Goal: Information Seeking & Learning: Learn about a topic

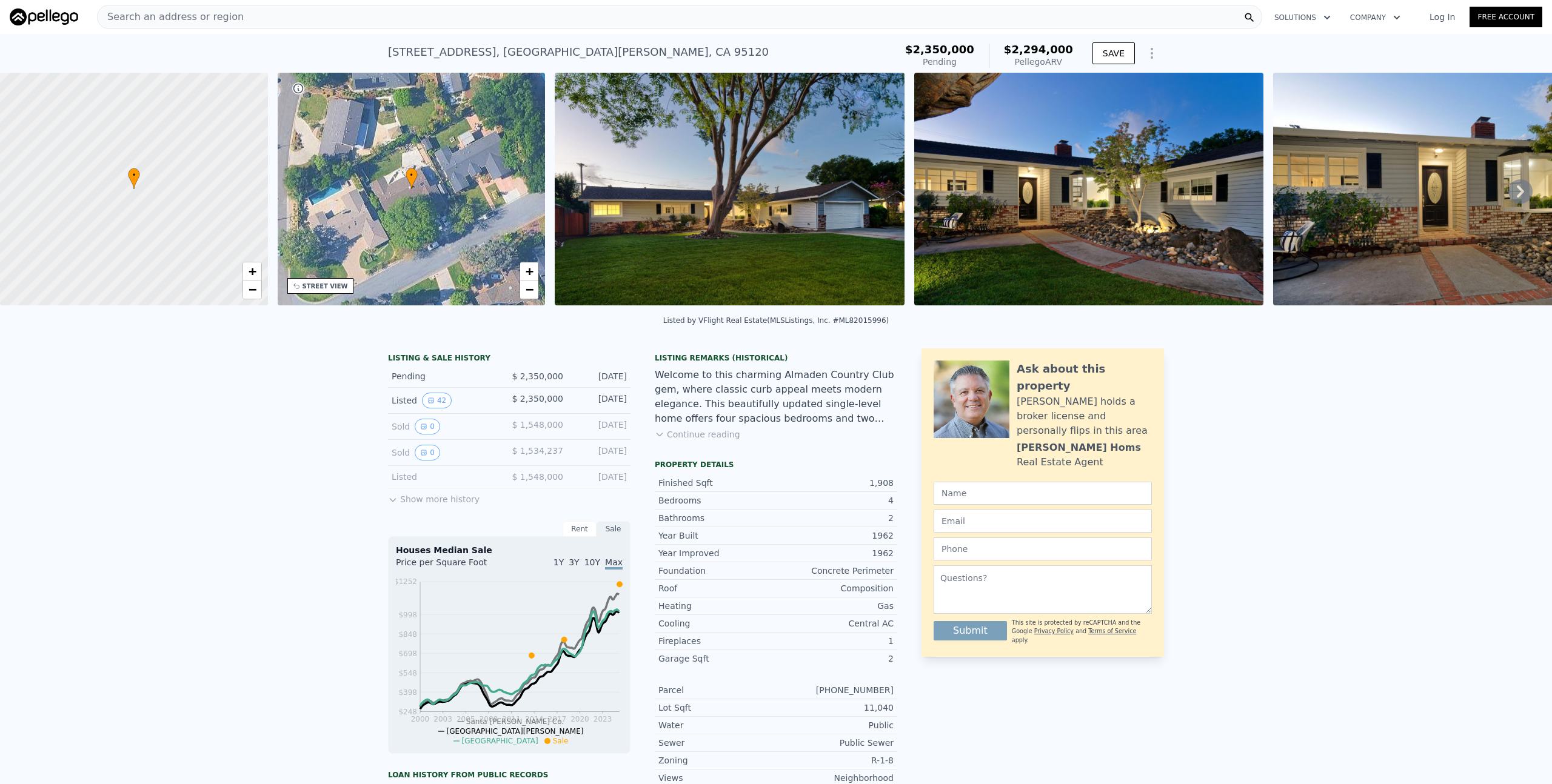
click at [701, 439] on button "Continue reading" at bounding box center [697, 434] width 86 height 12
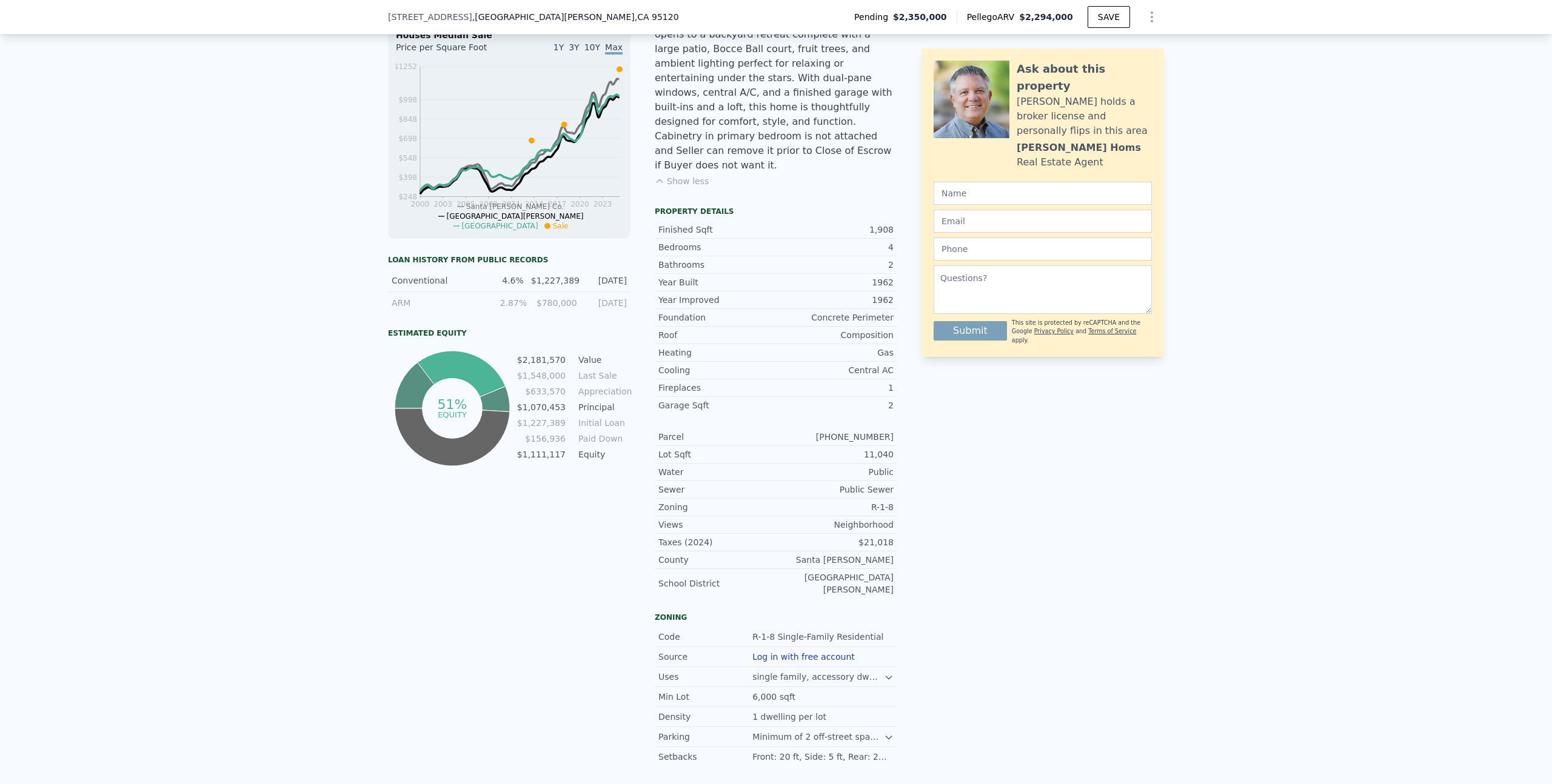
scroll to position [890, 0]
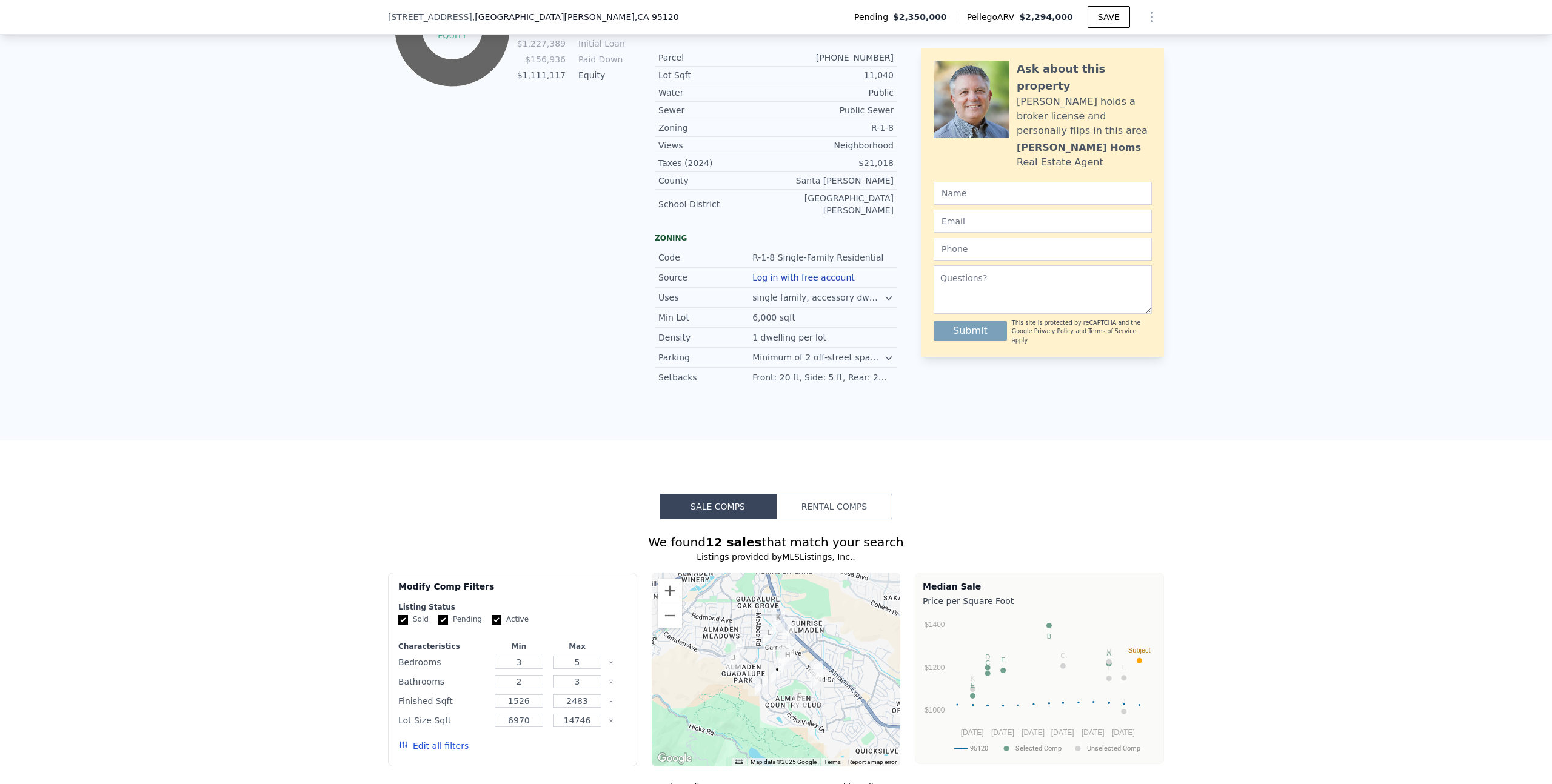
click at [824, 494] on button "Rental Comps" at bounding box center [834, 506] width 116 height 26
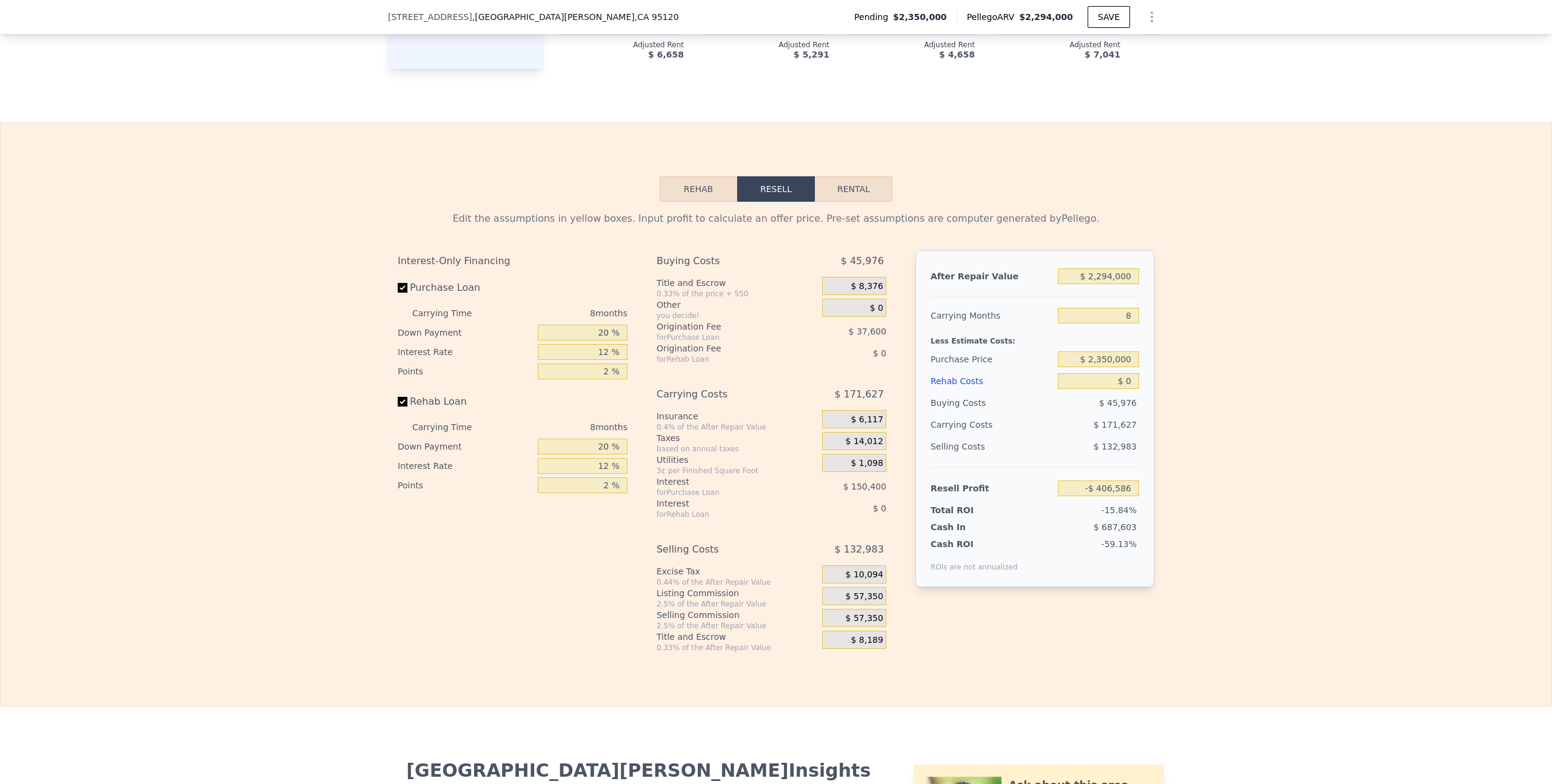
scroll to position [1963, 0]
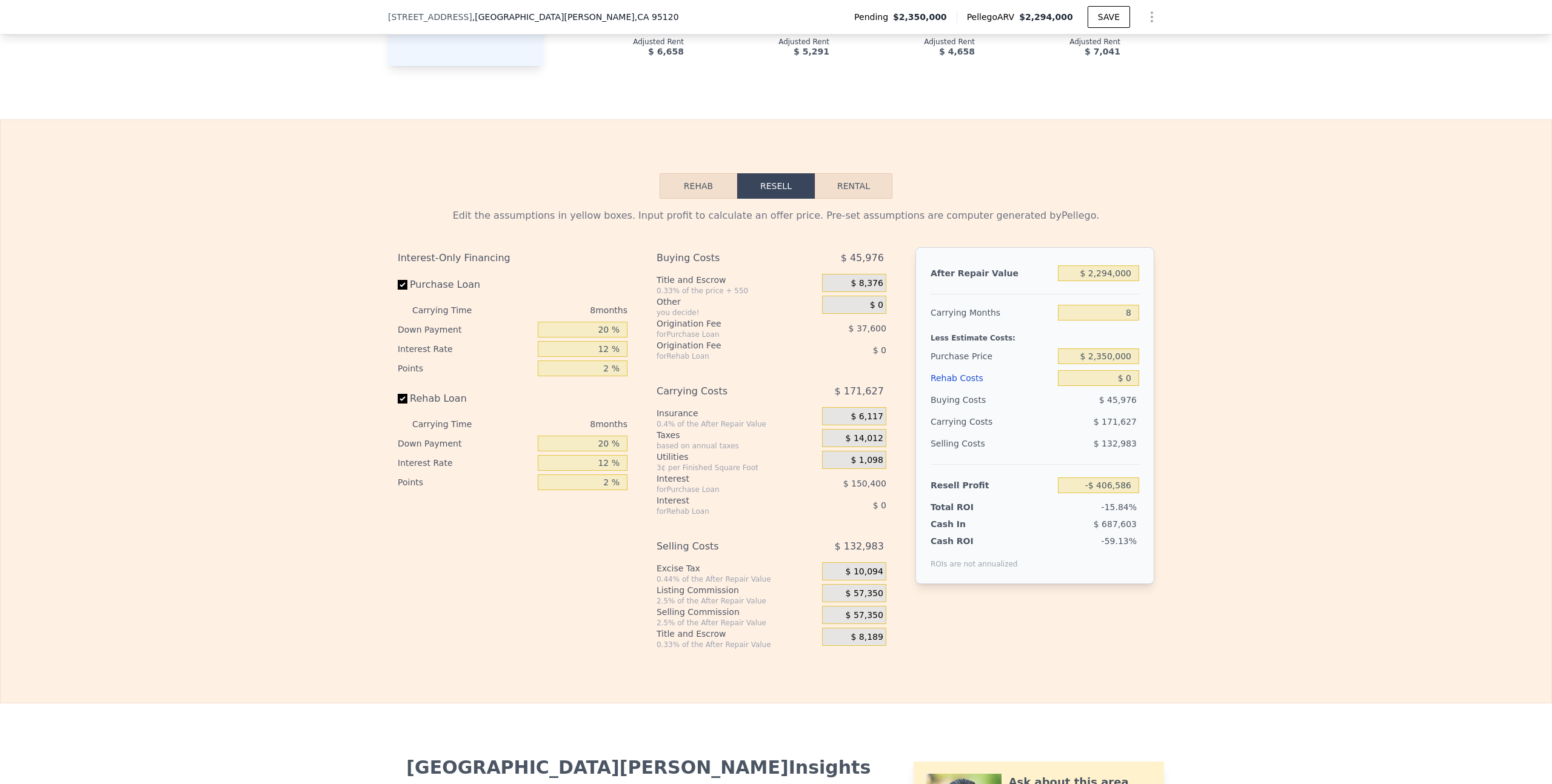
click at [718, 173] on button "Rehab" at bounding box center [698, 186] width 78 height 26
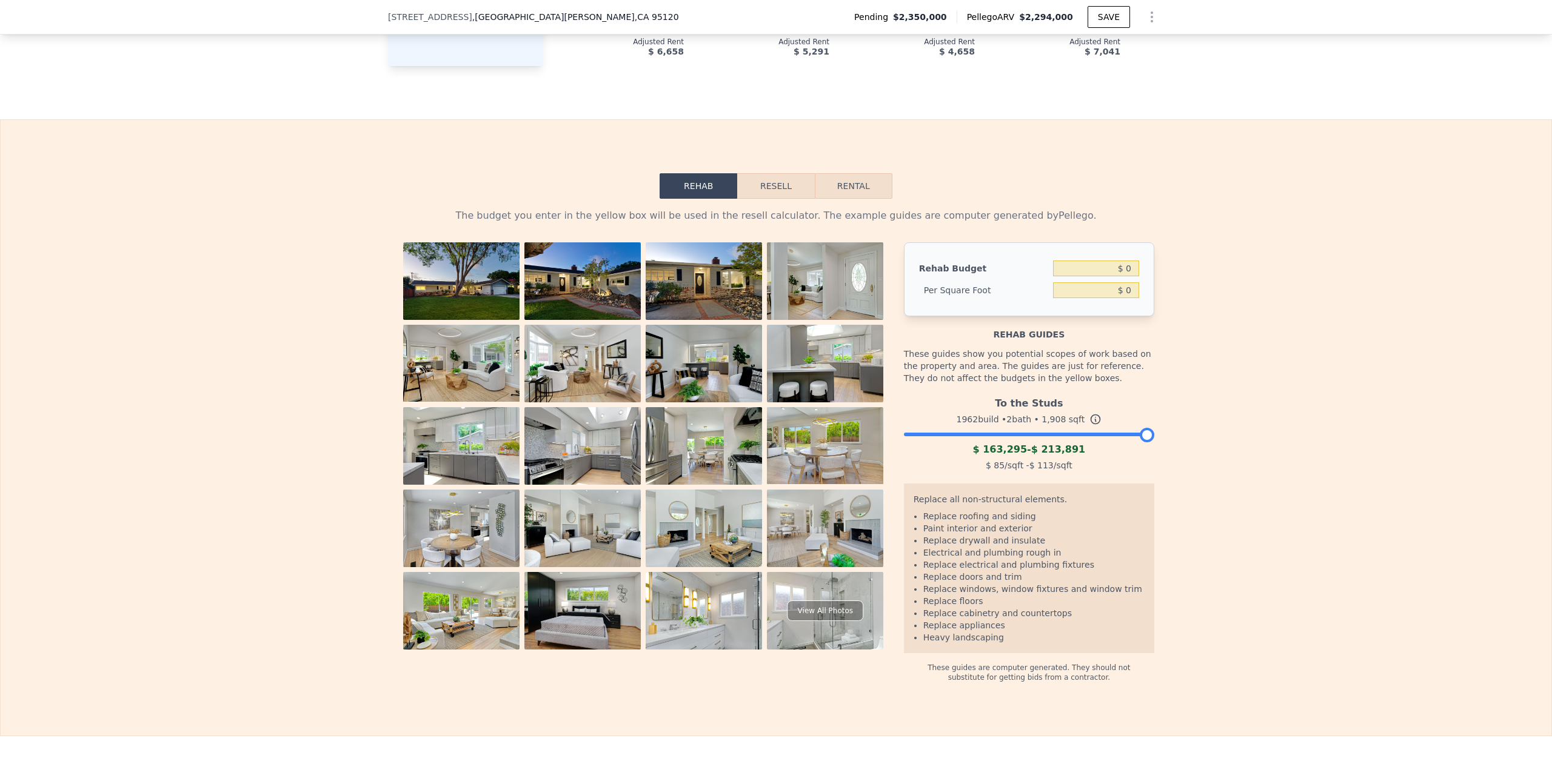
click at [838, 199] on div "The budget you enter in the yellow box will be used in the resell calculator. T…" at bounding box center [776, 440] width 776 height 484
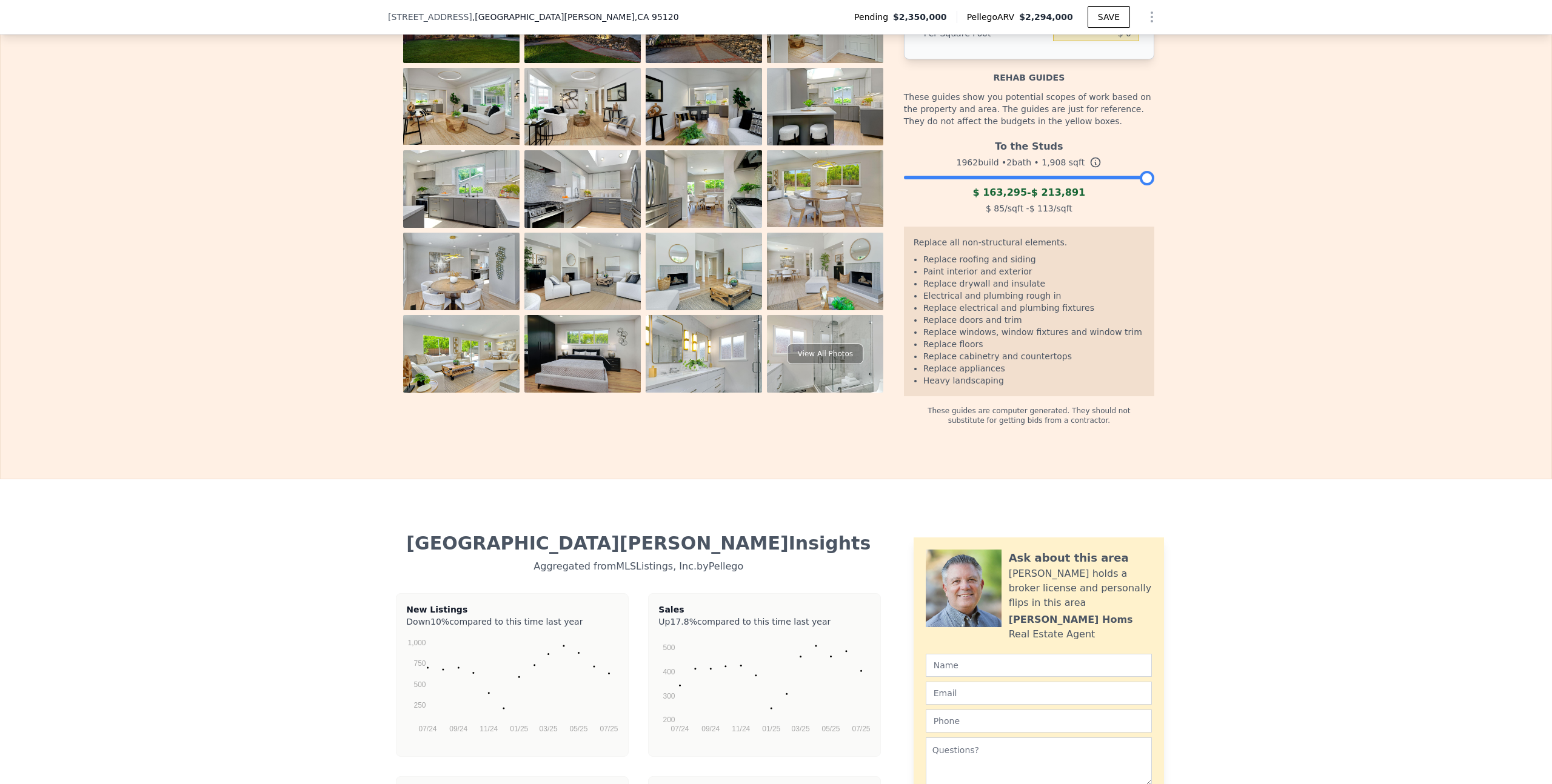
scroll to position [2238, 0]
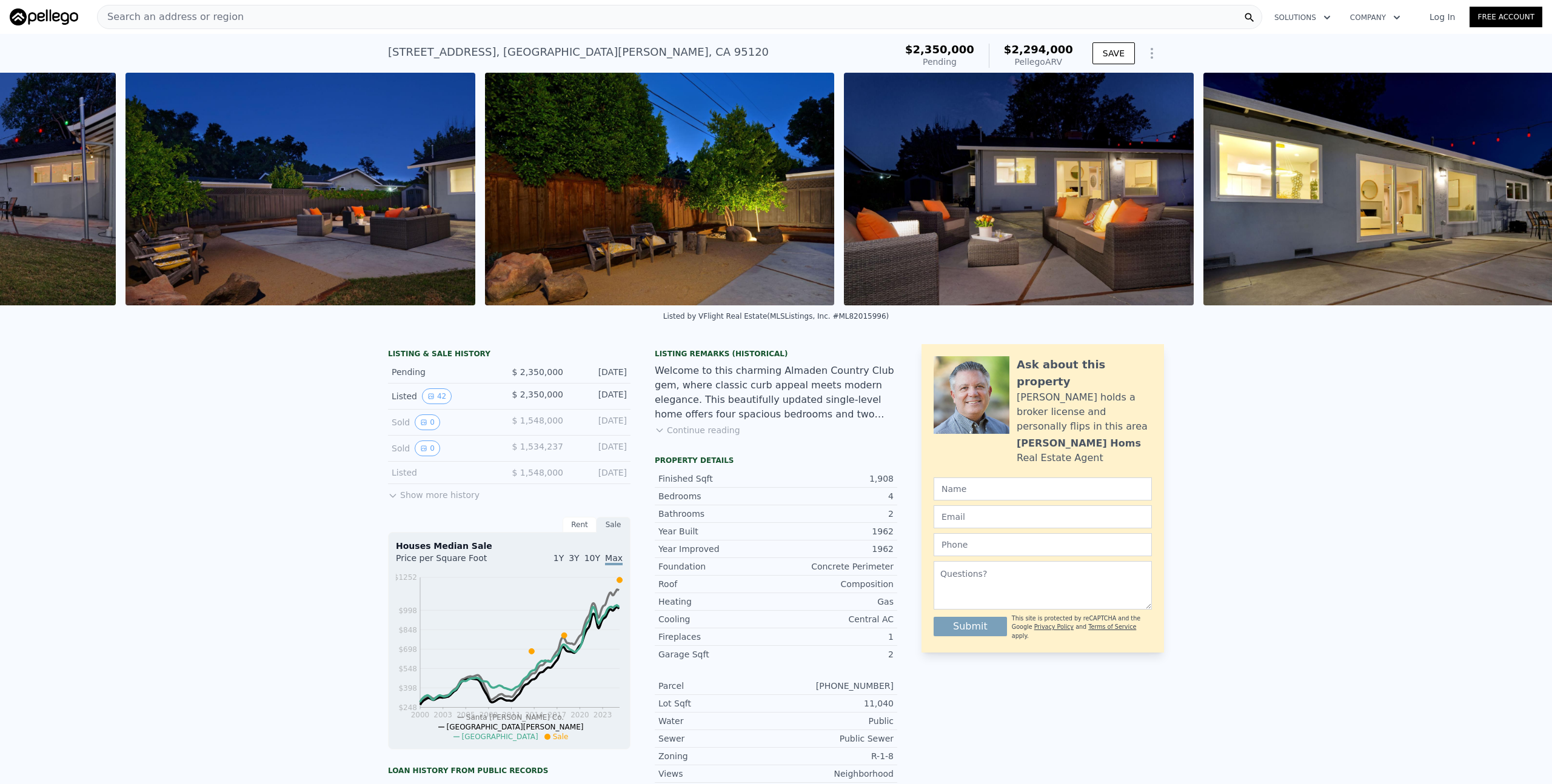
scroll to position [0, 14092]
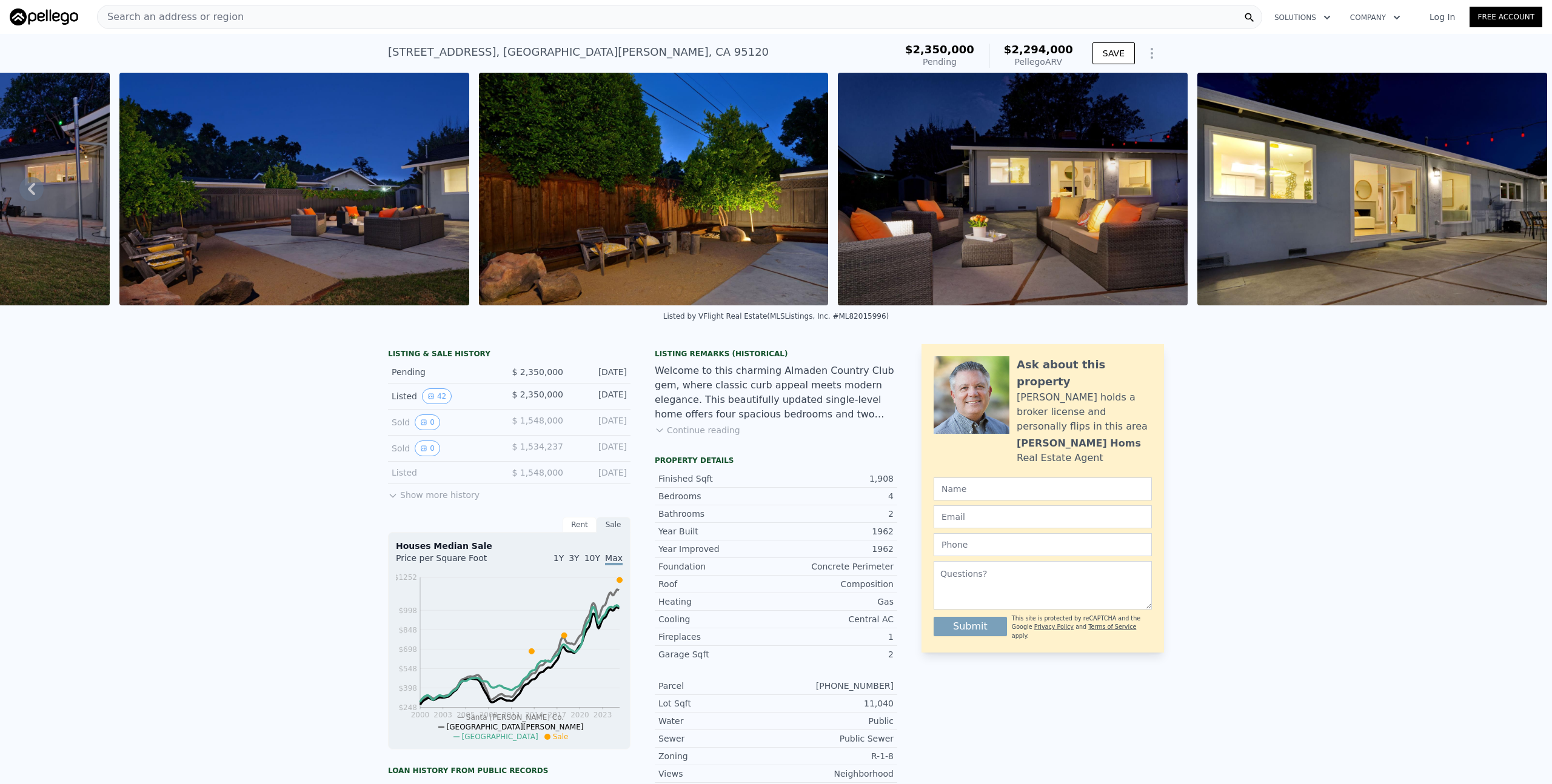
drag, startPoint x: 1069, startPoint y: 62, endPoint x: 1014, endPoint y: 42, distance: 58.5
click at [1014, 42] on div "$2,350,000 Pending $2,294,000 Pellego ARV" at bounding box center [989, 56] width 178 height 34
click at [1061, 64] on div "Pellego ARV" at bounding box center [1038, 61] width 69 height 12
click at [1054, 60] on div "Pellego ARV" at bounding box center [1038, 61] width 69 height 12
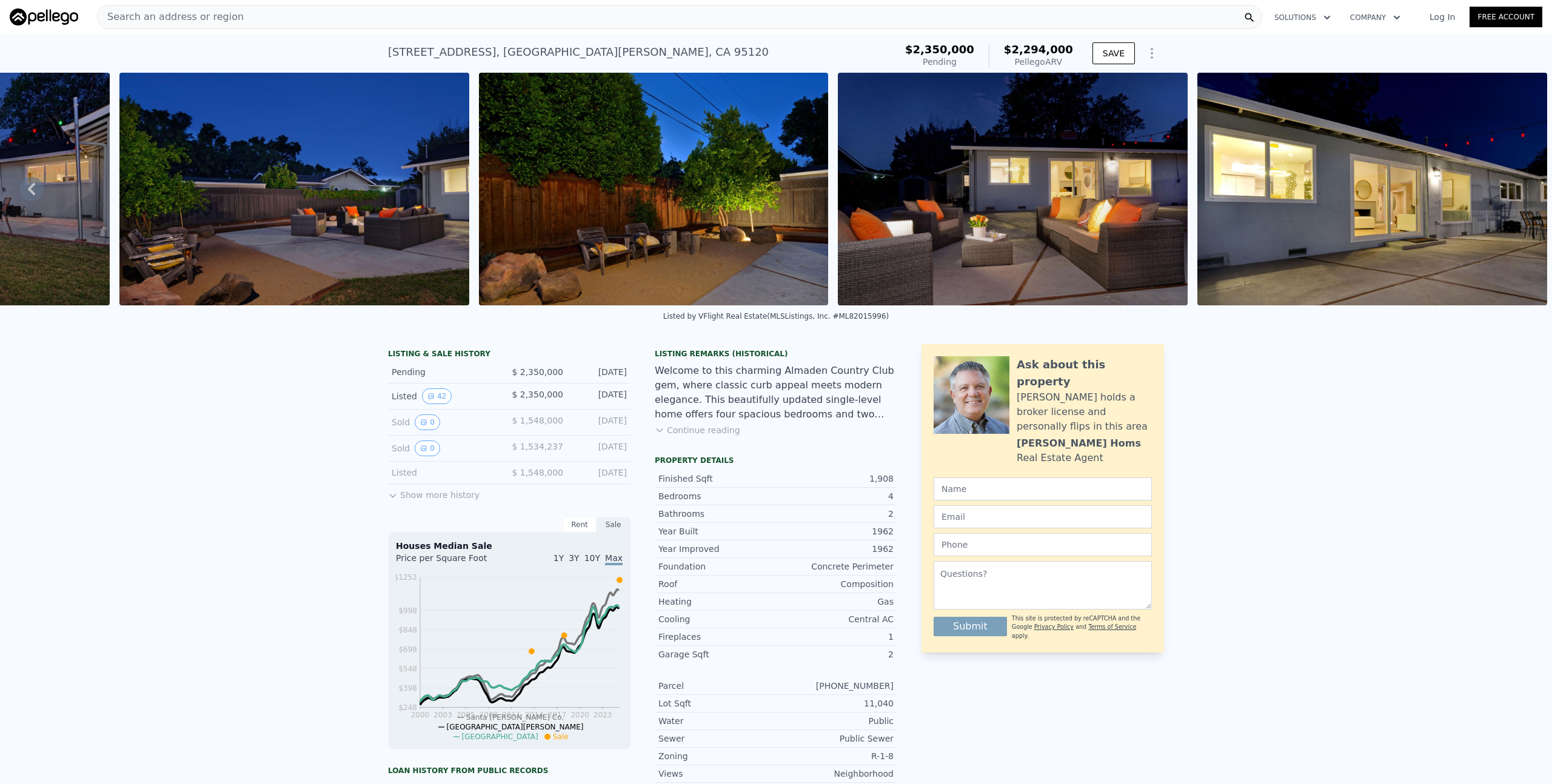
click at [1054, 60] on div "Pellego ARV" at bounding box center [1038, 61] width 69 height 12
click at [714, 431] on button "Continue reading" at bounding box center [697, 430] width 86 height 12
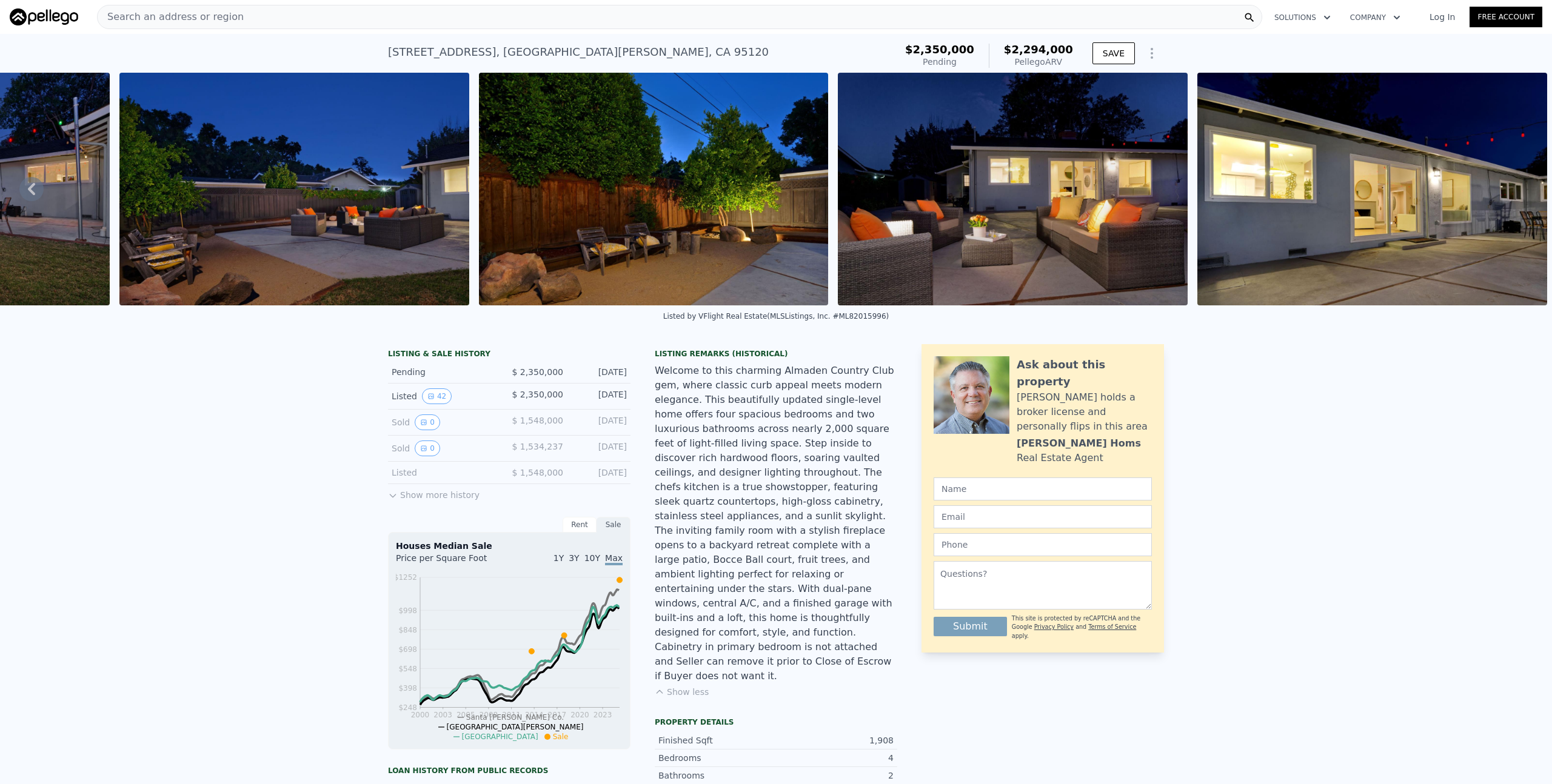
click at [1158, 51] on icon "Show Options" at bounding box center [1151, 53] width 14 height 14
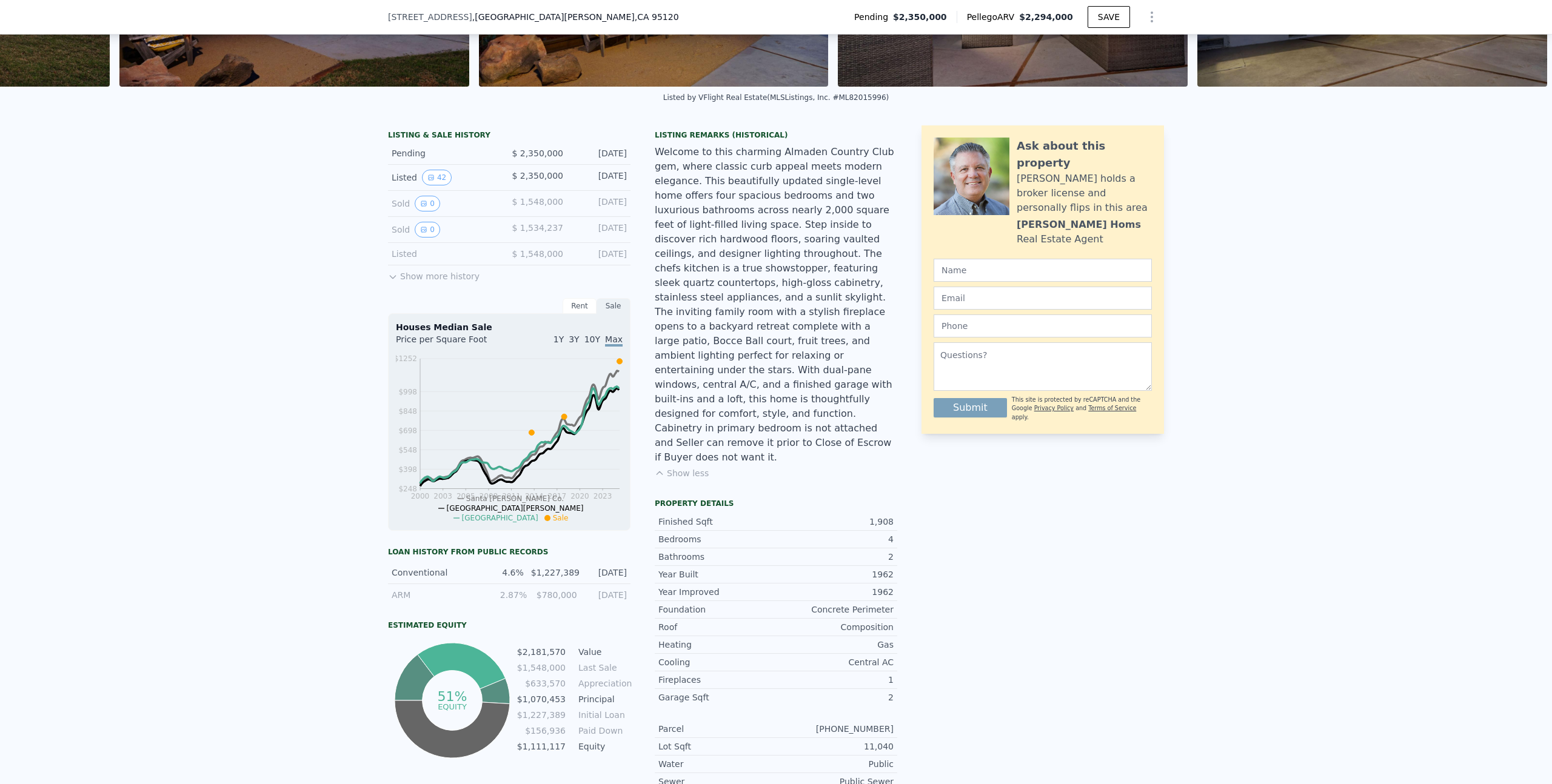
scroll to position [258, 0]
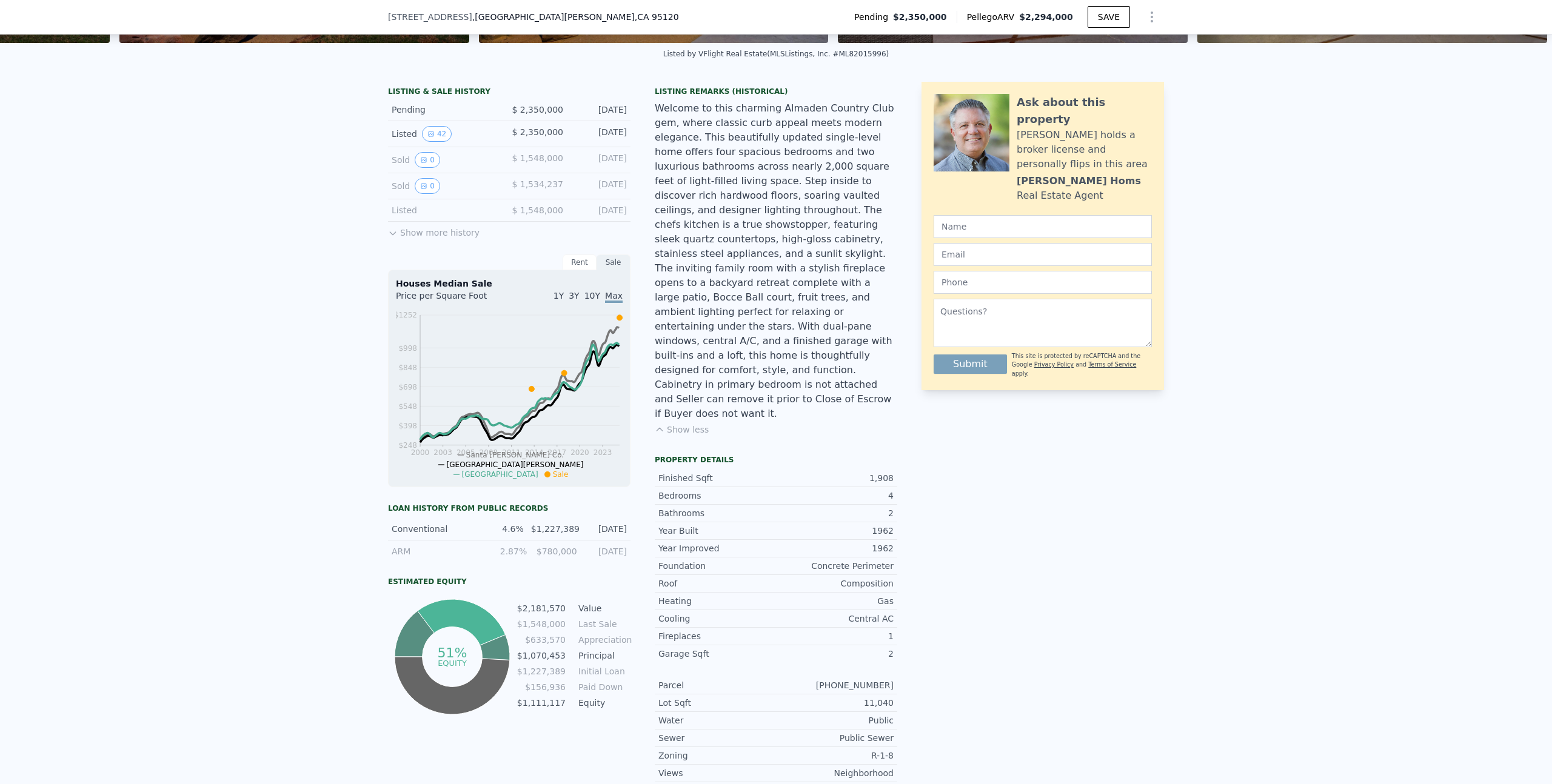
click at [538, 470] on span "[GEOGRAPHIC_DATA]" at bounding box center [500, 475] width 76 height 9
click at [538, 472] on span "[GEOGRAPHIC_DATA]" at bounding box center [500, 475] width 76 height 9
click at [532, 389] on icon at bounding box center [531, 389] width 6 height 6
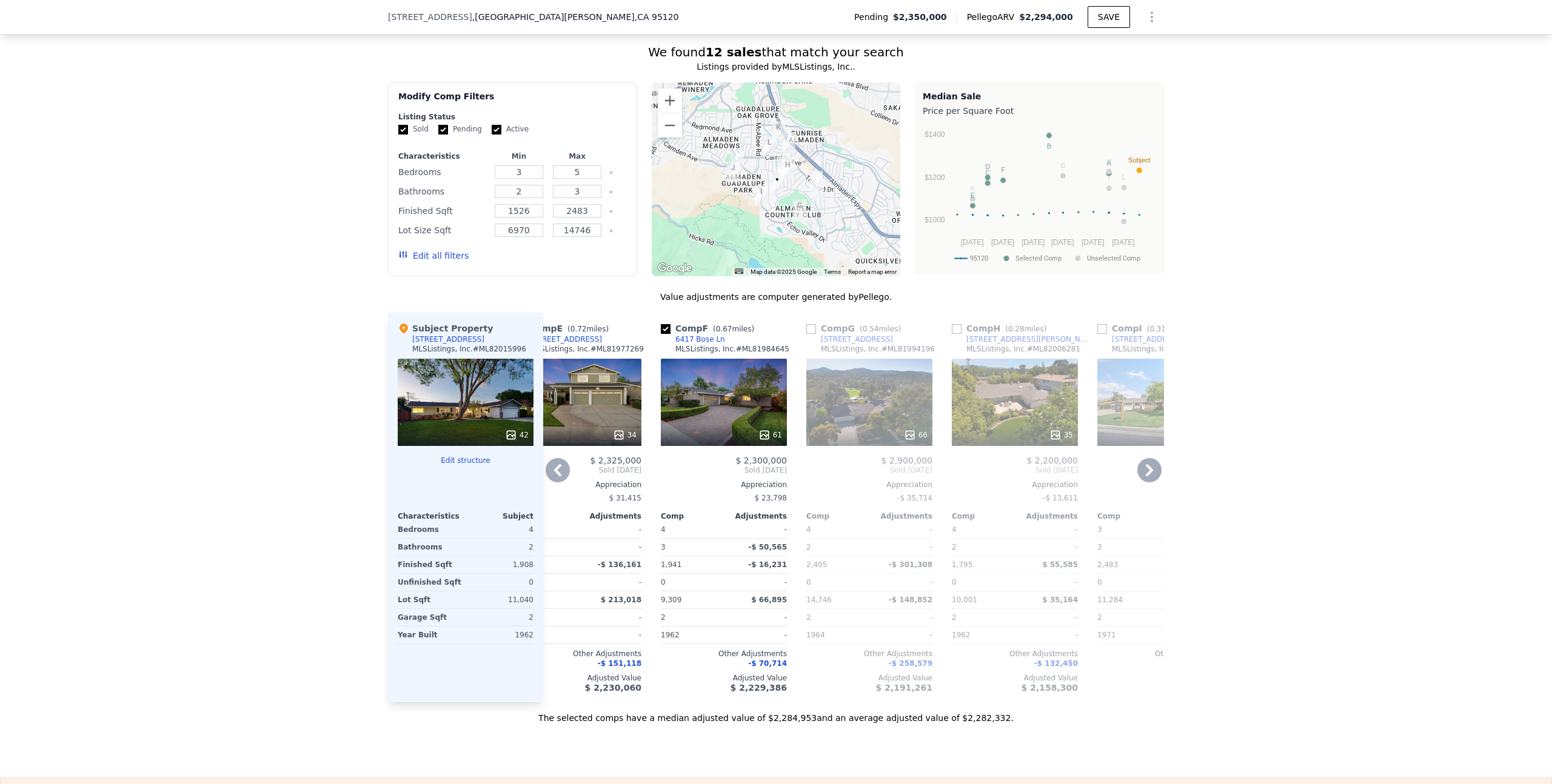
scroll to position [1354, 0]
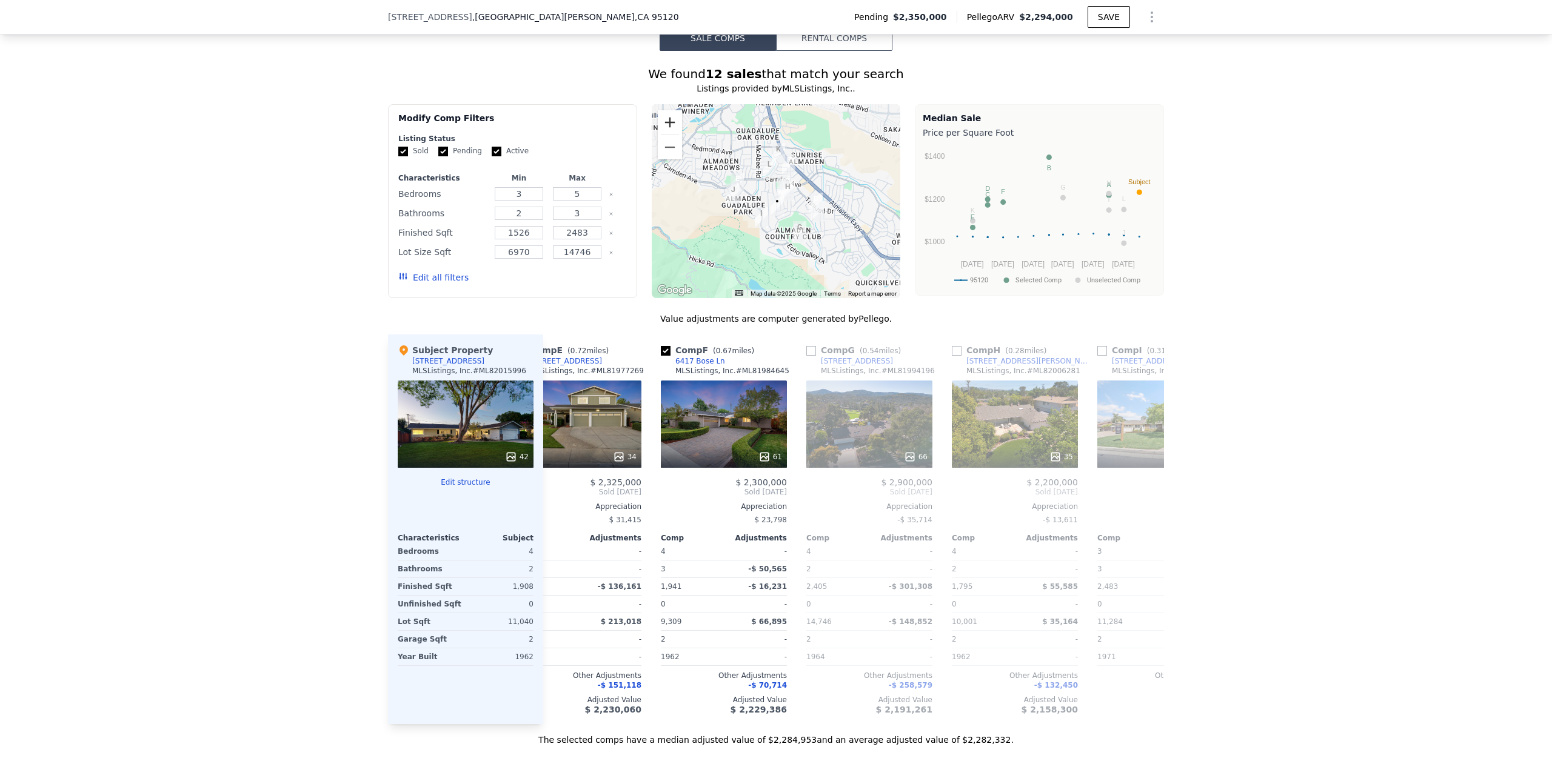
click at [665, 111] on button "Zoom in" at bounding box center [669, 122] width 24 height 24
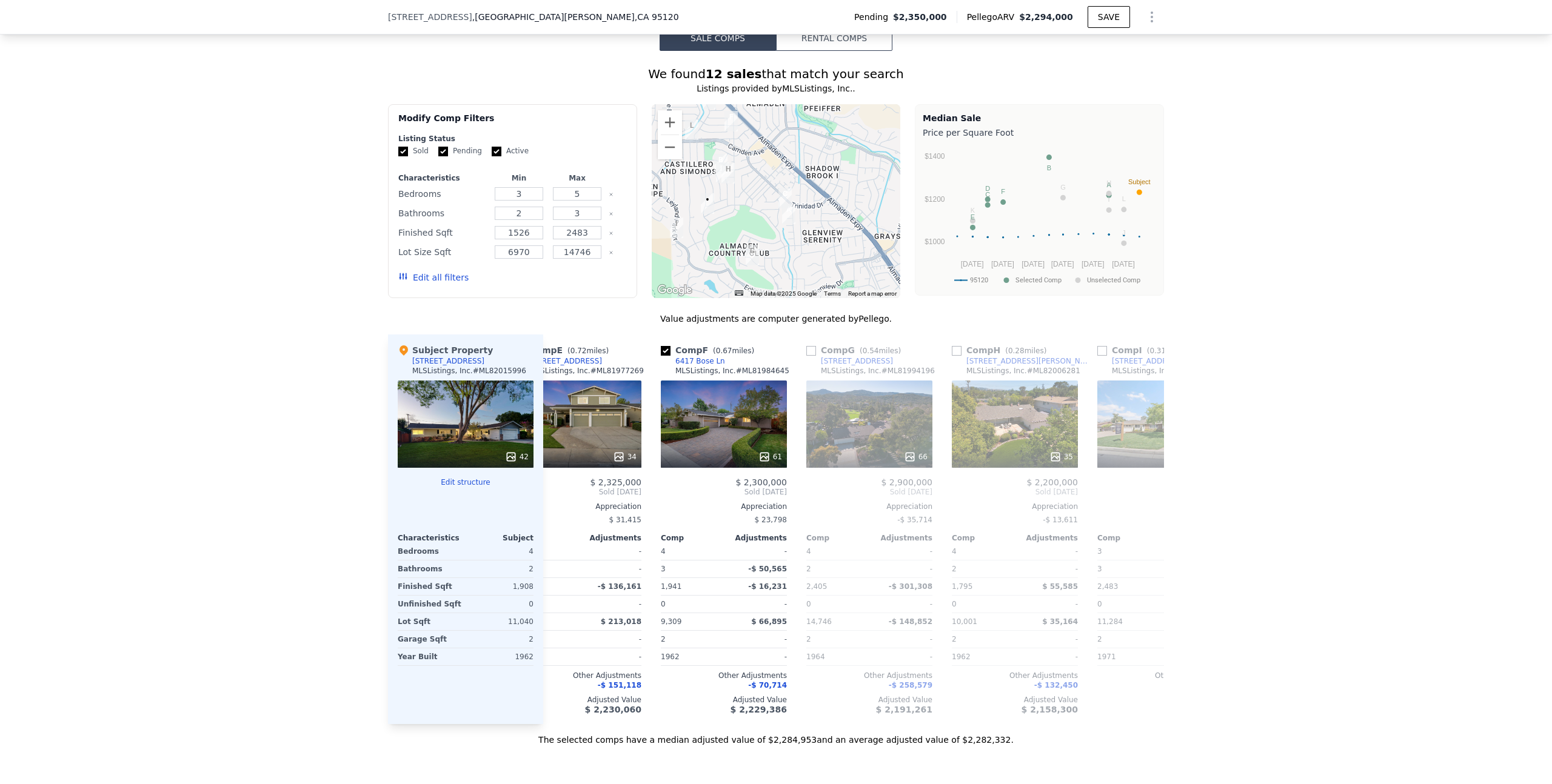
drag, startPoint x: 760, startPoint y: 163, endPoint x: 688, endPoint y: 148, distance: 73.5
click at [688, 148] on div at bounding box center [776, 201] width 249 height 194
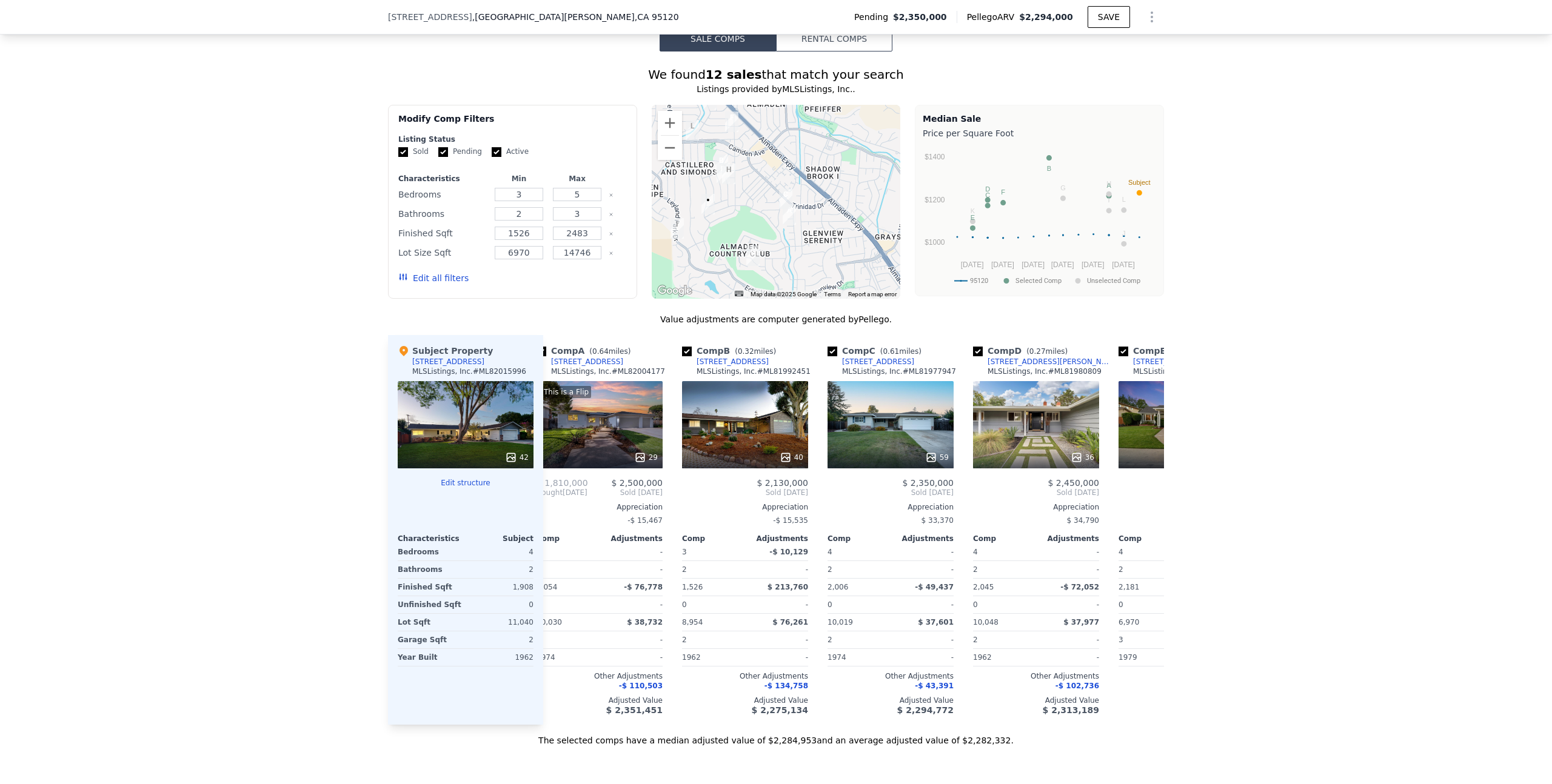
scroll to position [0, 0]
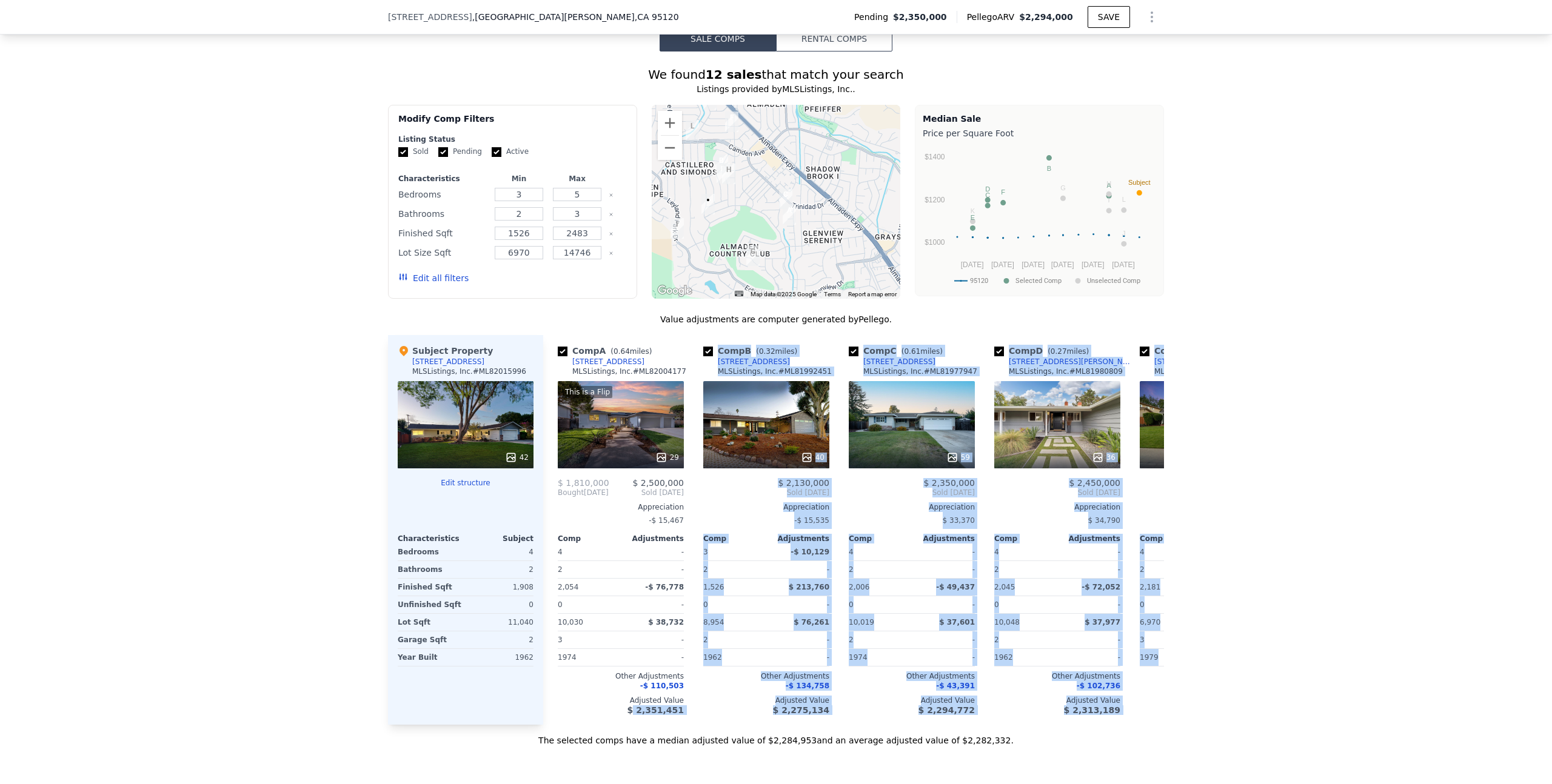
drag, startPoint x: 641, startPoint y: 670, endPoint x: 644, endPoint y: 685, distance: 15.3
click at [646, 685] on div "Value adjustments are computer generated by Pellego . Subject Property [STREET_…" at bounding box center [776, 529] width 776 height 433
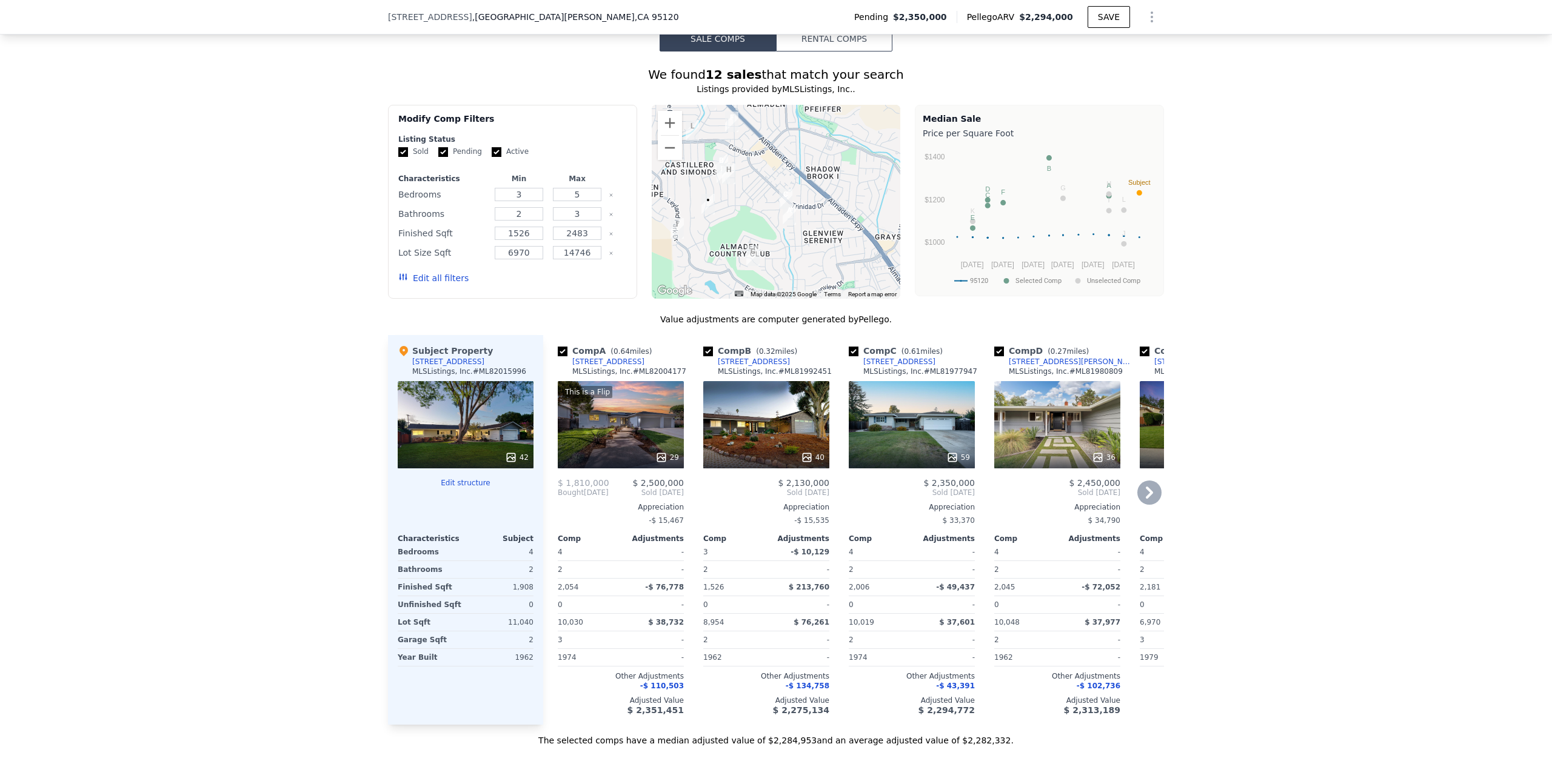
click at [663, 682] on span "-$ 110,503" at bounding box center [662, 686] width 44 height 9
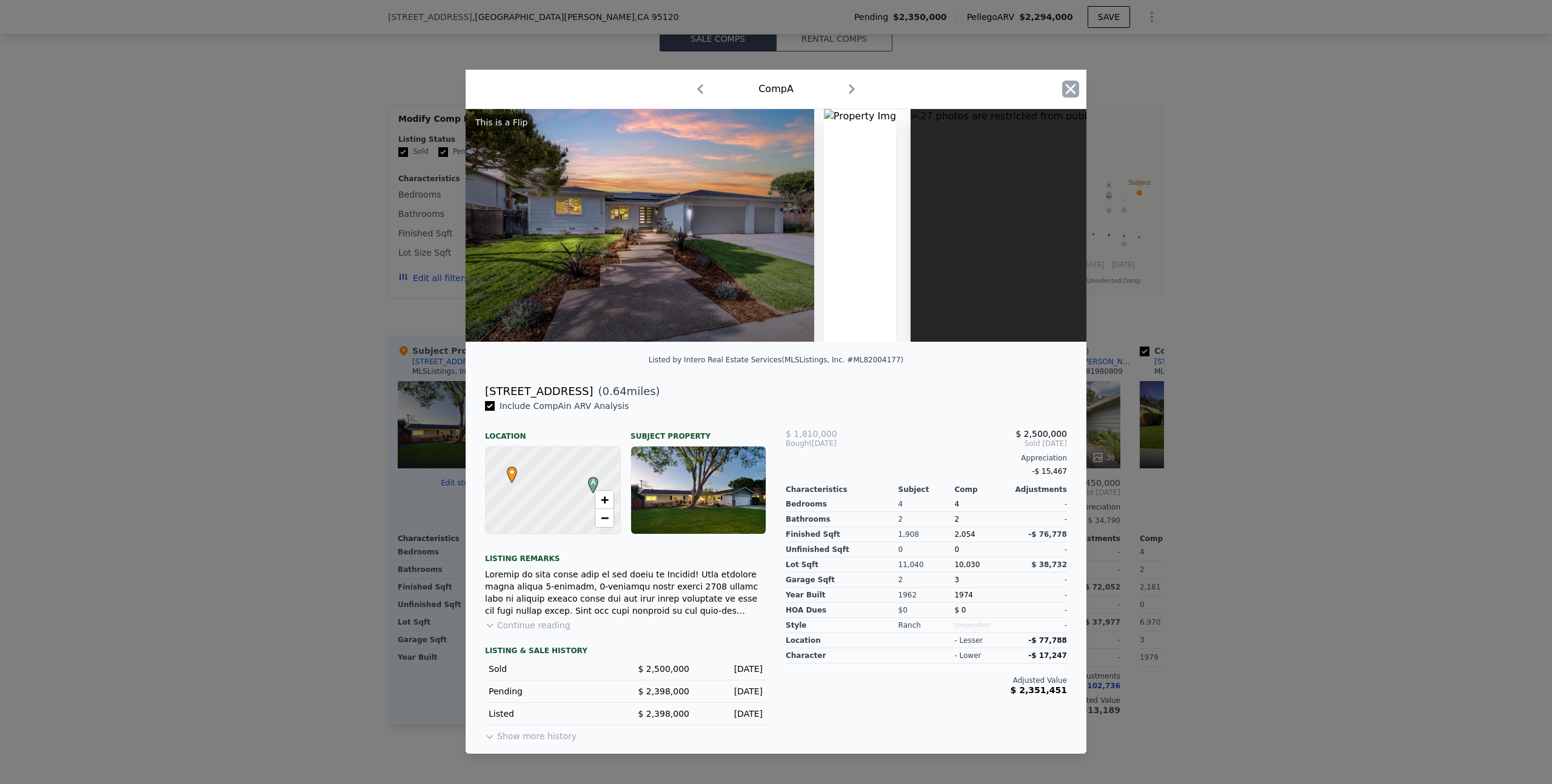
click at [1065, 84] on icon "button" at bounding box center [1070, 89] width 17 height 17
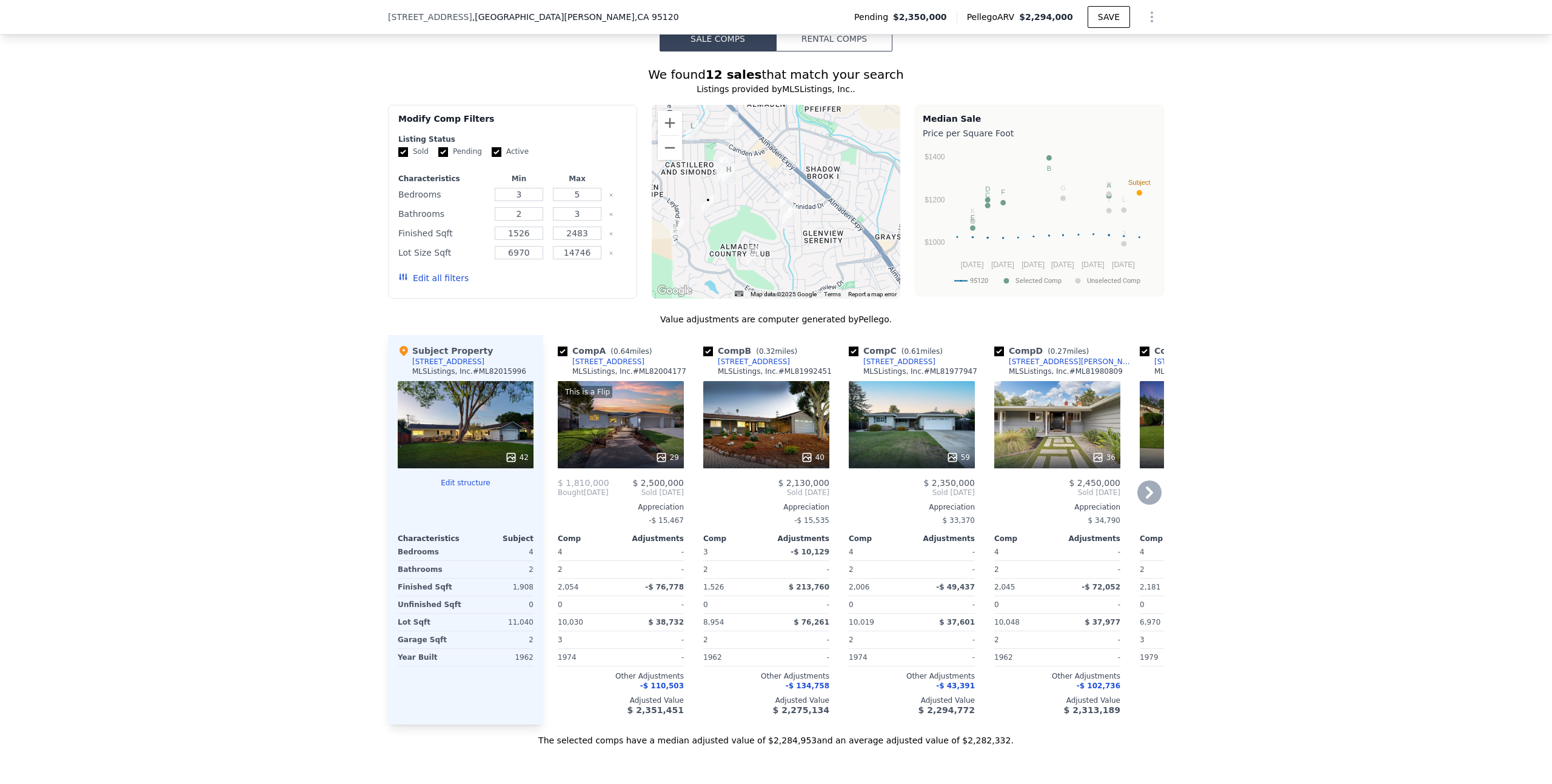
click at [668, 682] on span "-$ 110,503" at bounding box center [662, 686] width 44 height 9
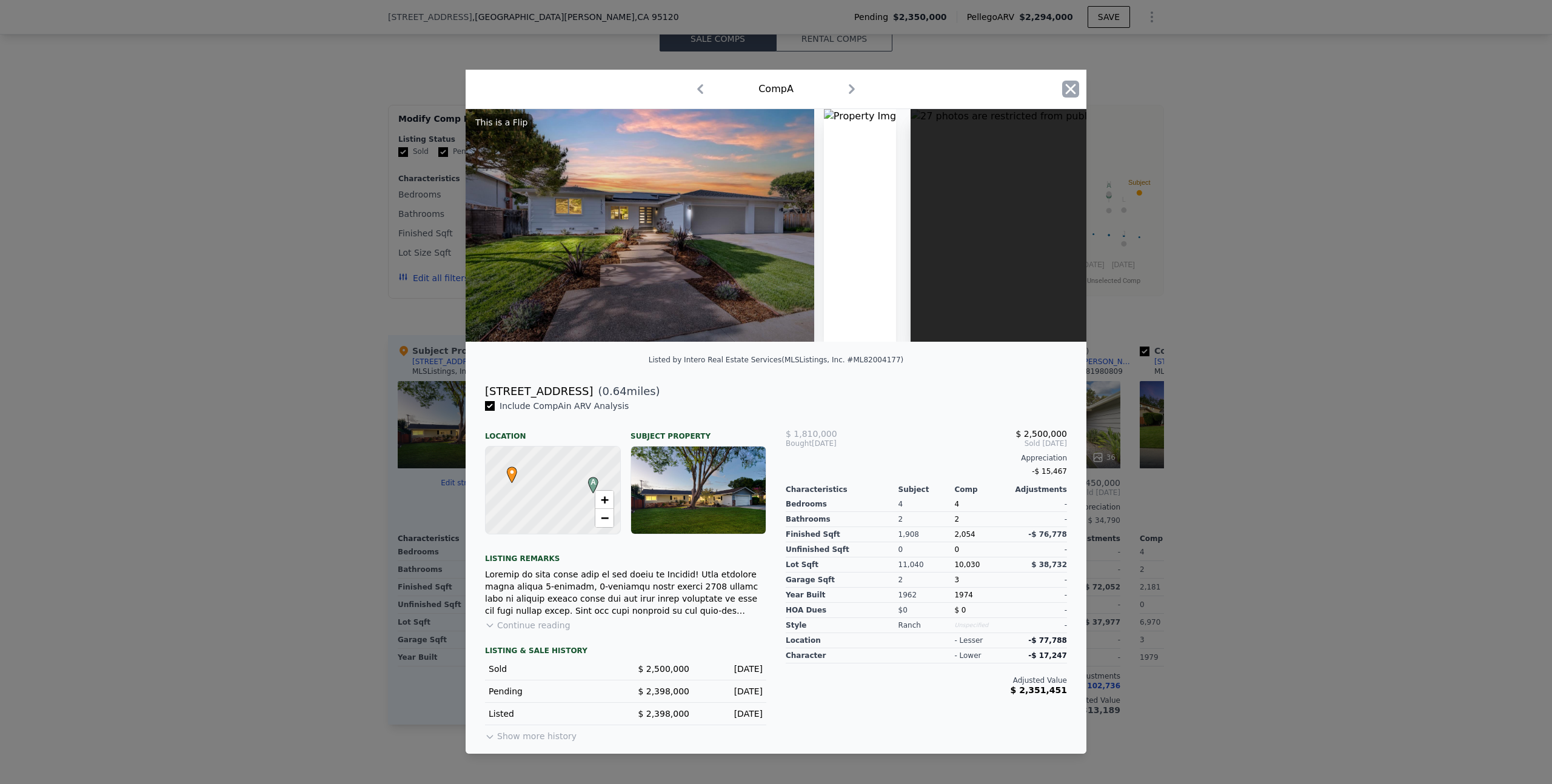
click at [1068, 89] on icon "button" at bounding box center [1070, 89] width 17 height 17
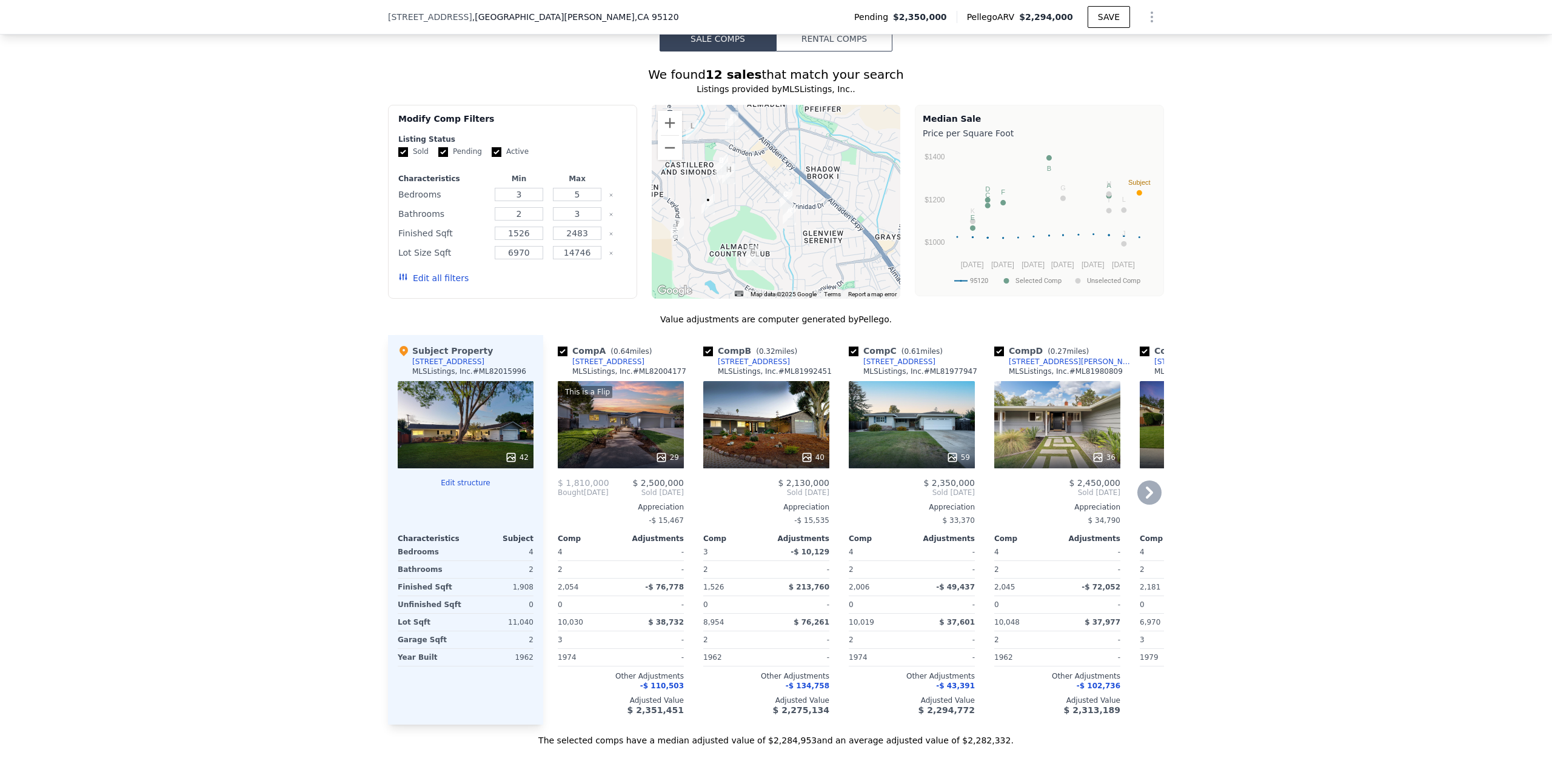
click at [754, 401] on div "40" at bounding box center [766, 425] width 126 height 87
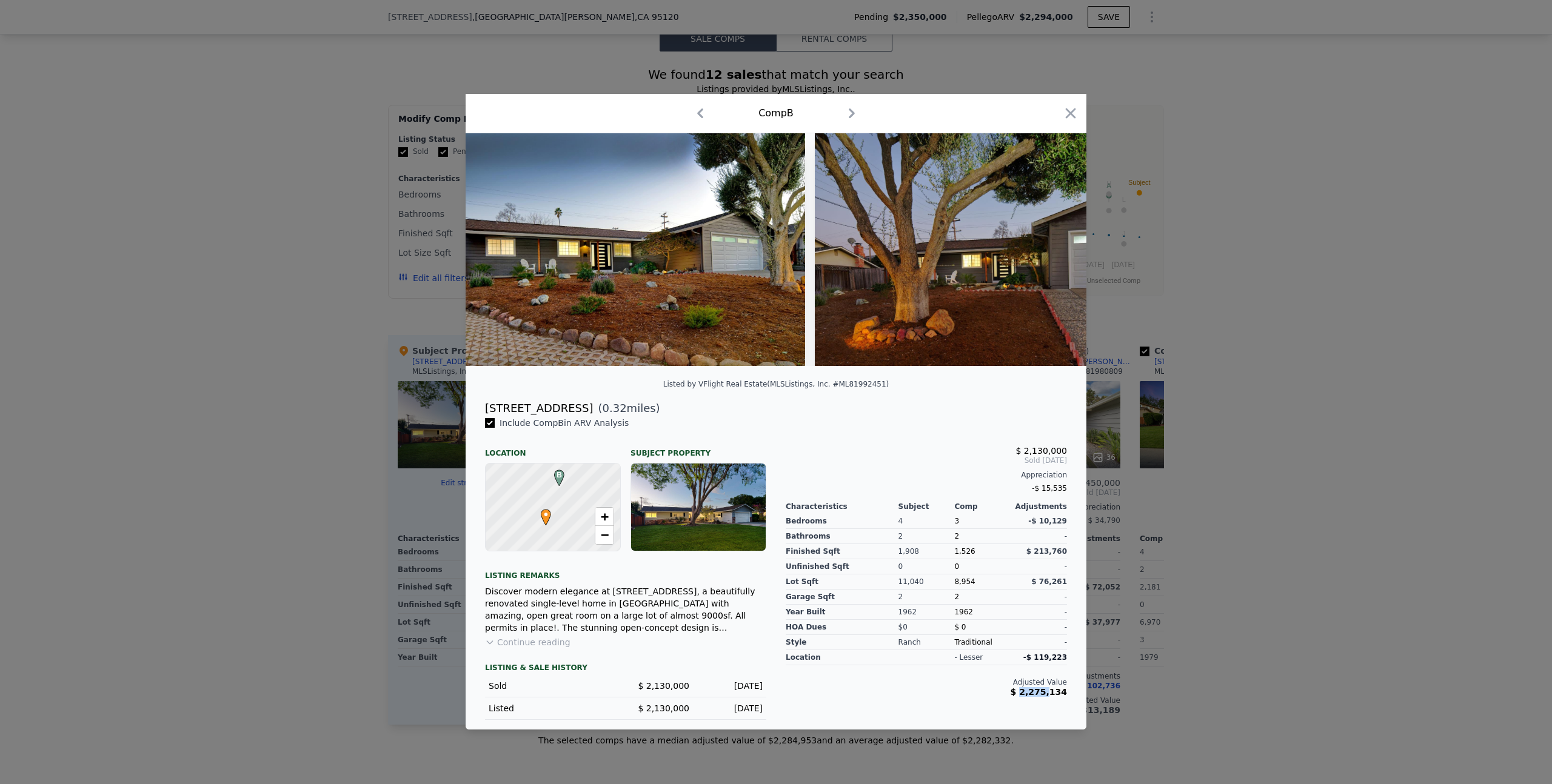
drag, startPoint x: 1028, startPoint y: 691, endPoint x: 1054, endPoint y: 690, distance: 26.0
click at [1054, 691] on span "$ 2,275,134" at bounding box center [1039, 692] width 56 height 10
click at [1065, 125] on div at bounding box center [1070, 116] width 17 height 21
click at [1069, 119] on icon "button" at bounding box center [1070, 113] width 17 height 17
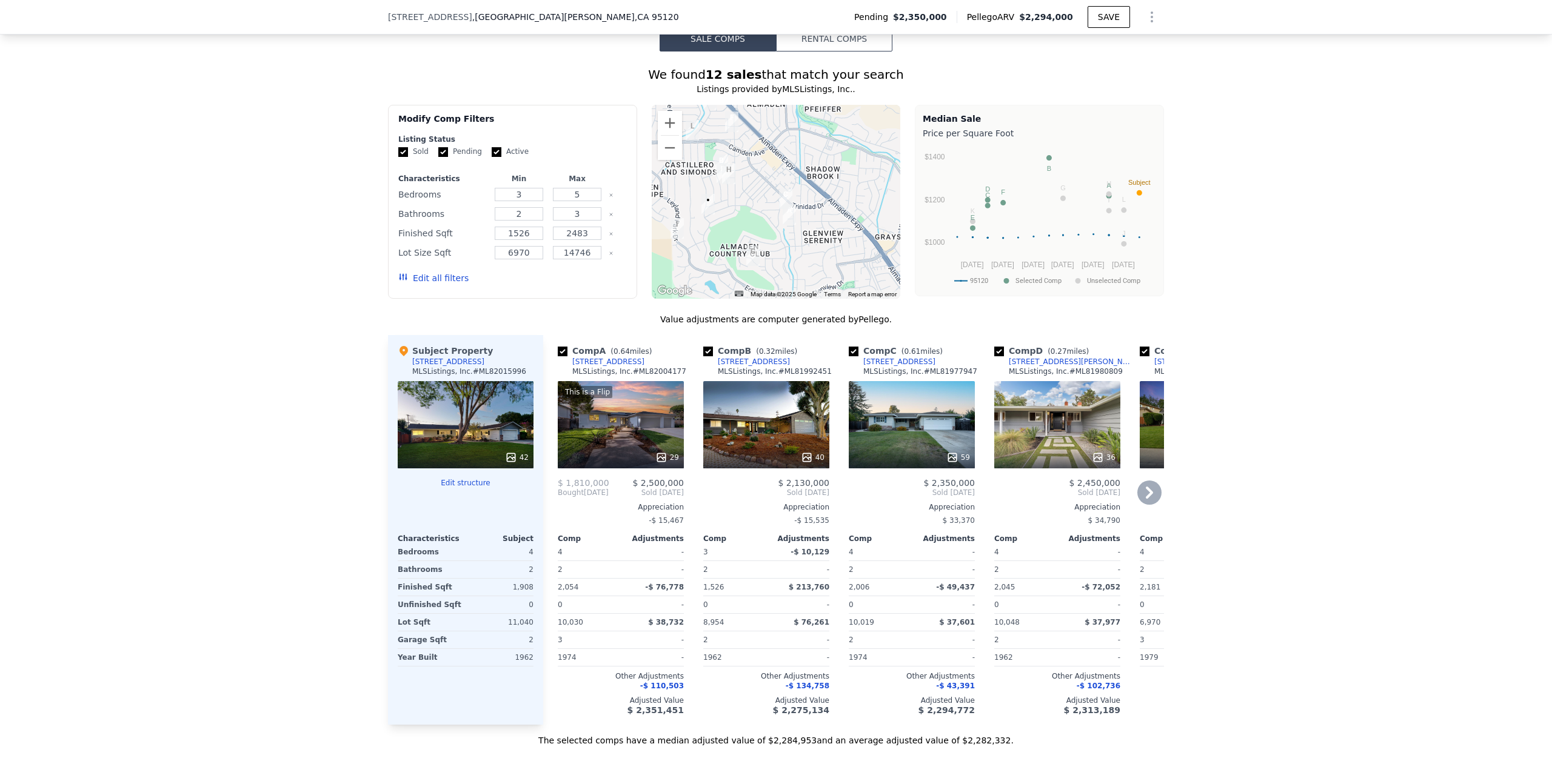
click at [899, 512] on div "$ 33,370" at bounding box center [912, 520] width 126 height 17
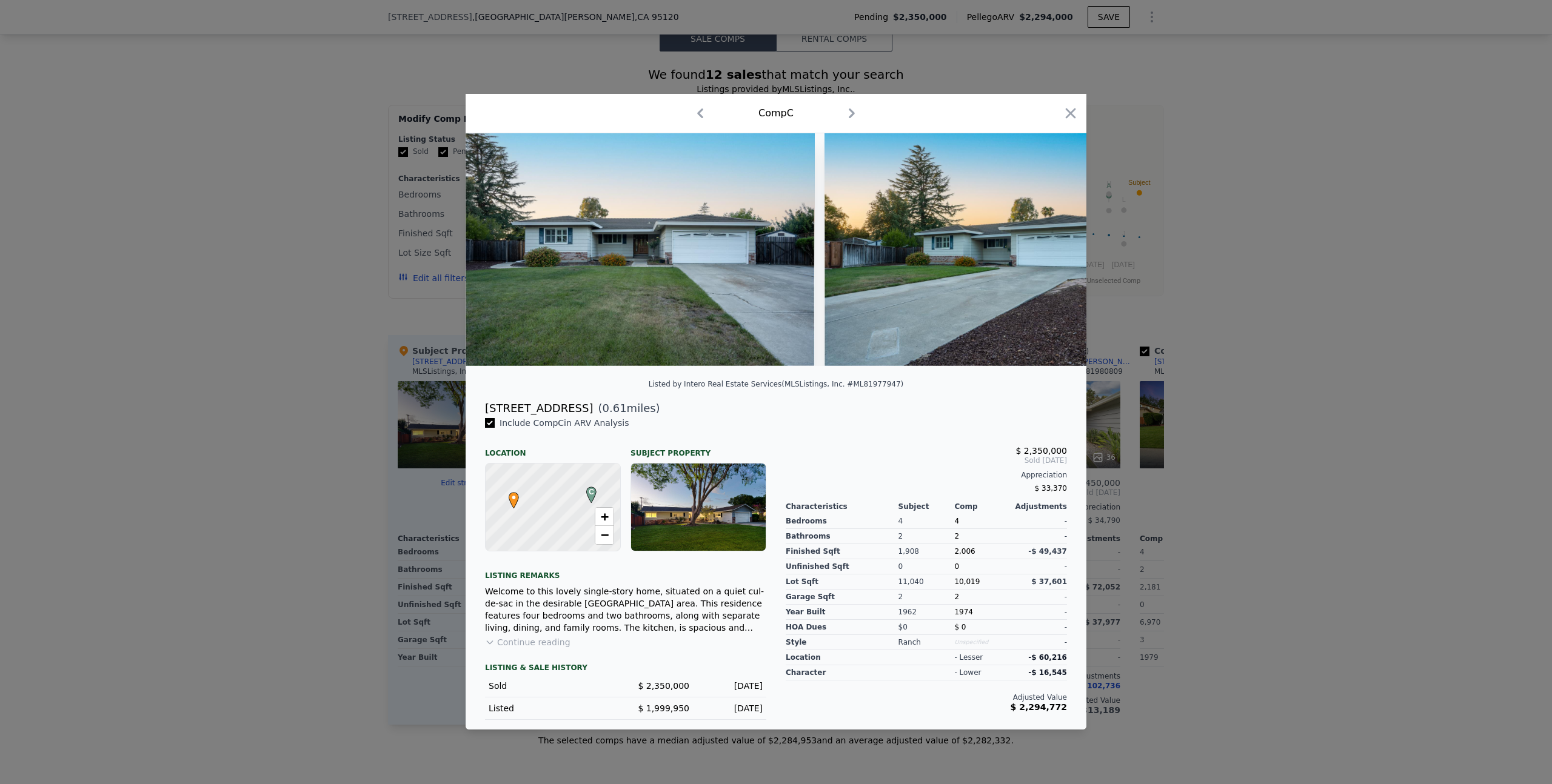
click at [1252, 244] on div at bounding box center [776, 392] width 1552 height 784
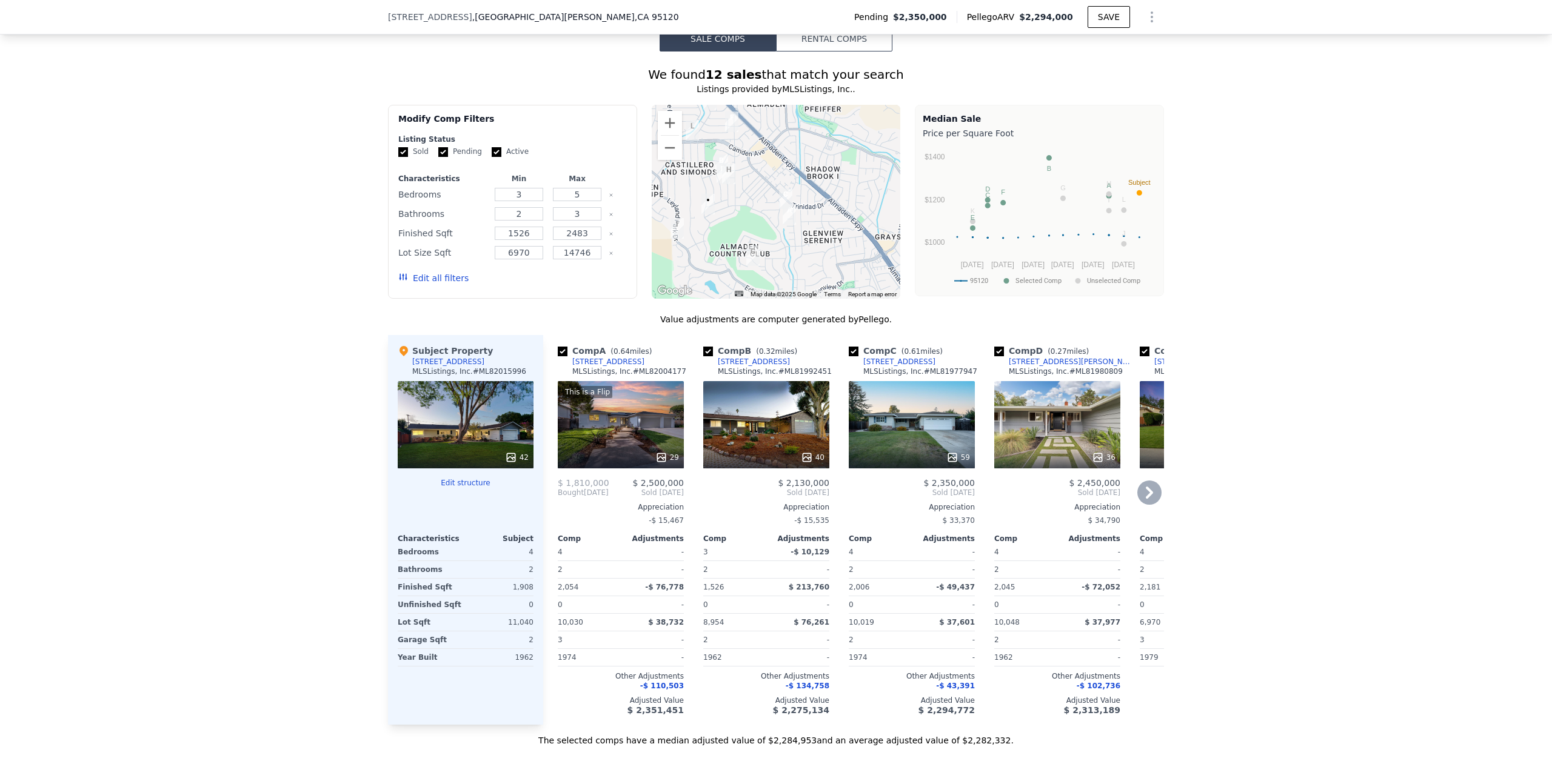
click at [923, 561] on div "-" at bounding box center [944, 569] width 61 height 17
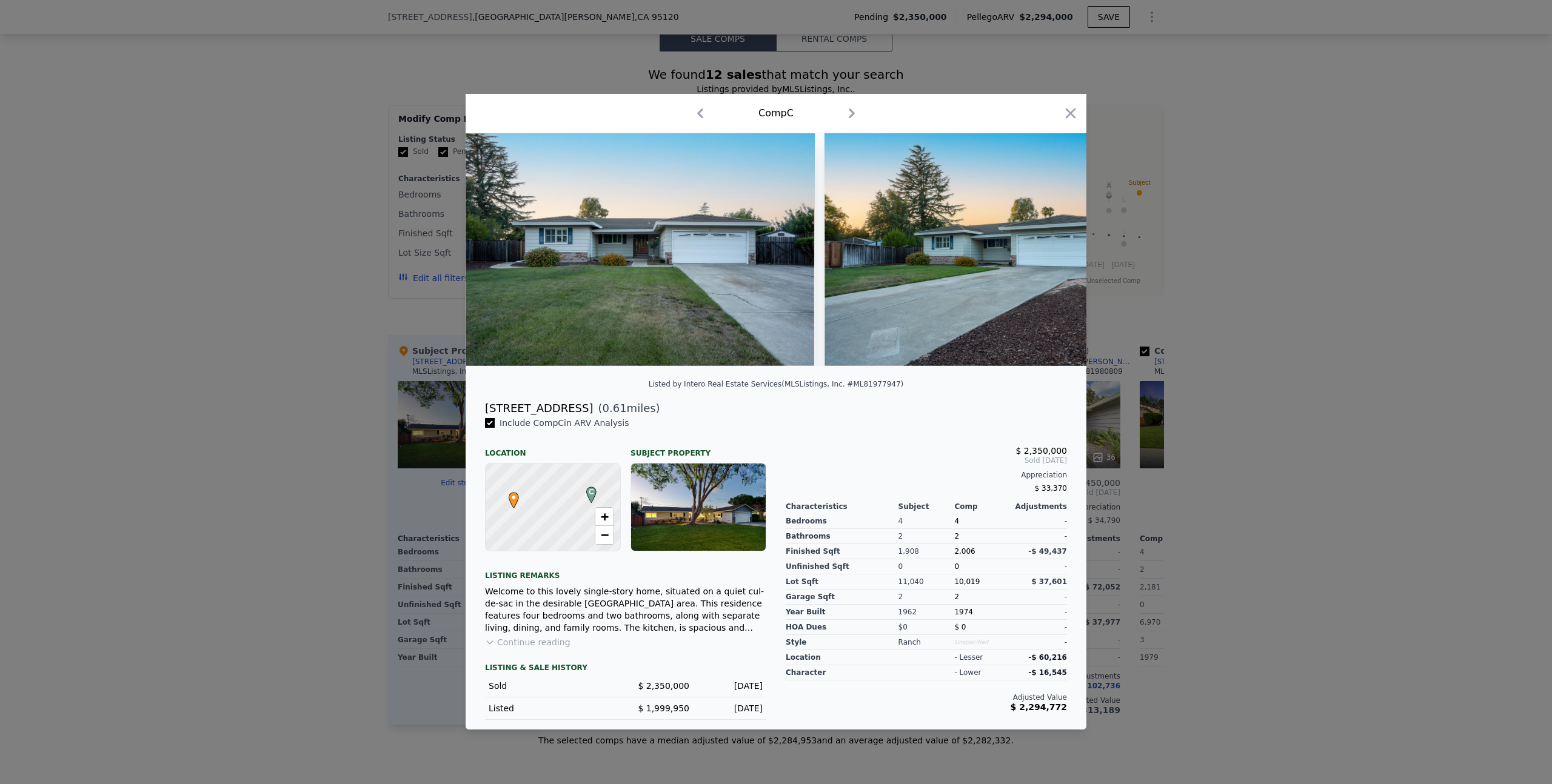
click at [1213, 557] on div at bounding box center [776, 392] width 1552 height 784
